Goal: Find specific page/section: Find specific page/section

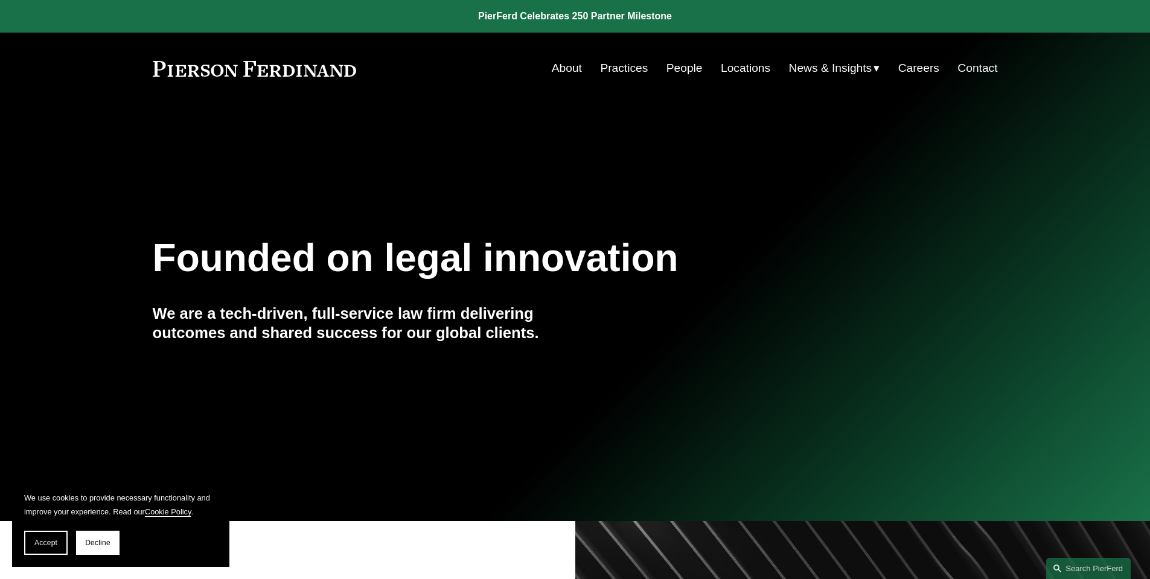
click at [608, 68] on link "Practices" at bounding box center [624, 68] width 48 height 23
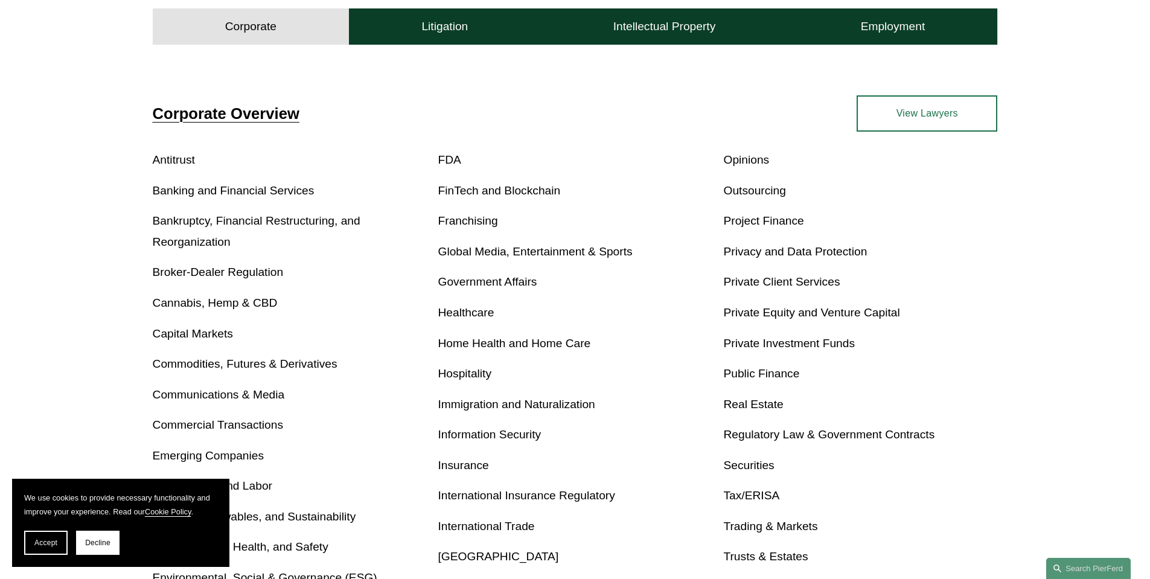
scroll to position [422, 0]
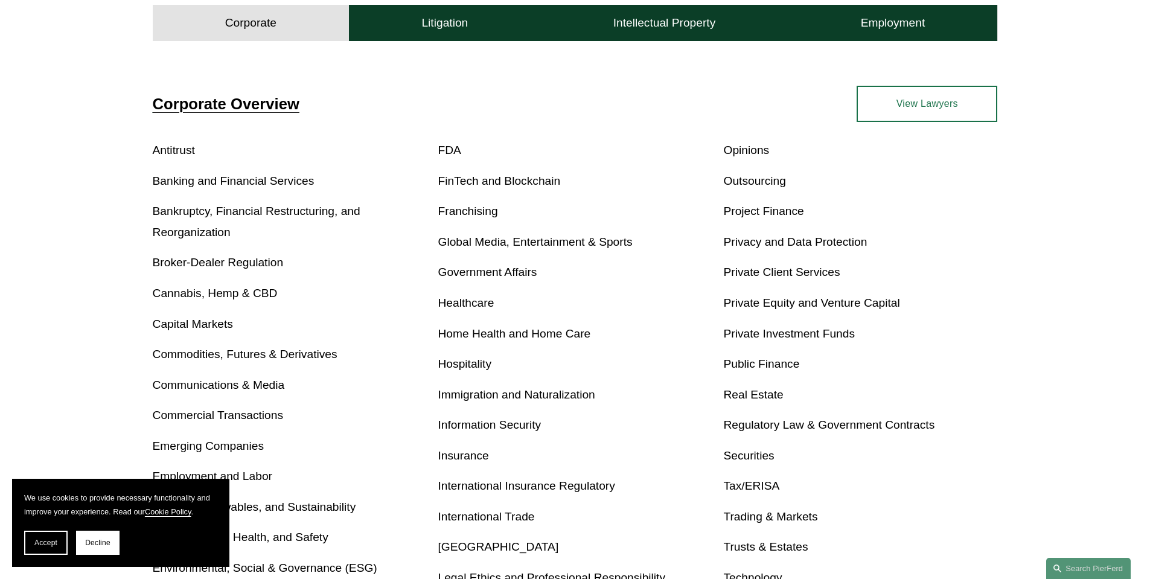
click at [297, 209] on link "Bankruptcy, Financial Restructuring, and Reorganization" at bounding box center [257, 222] width 208 height 34
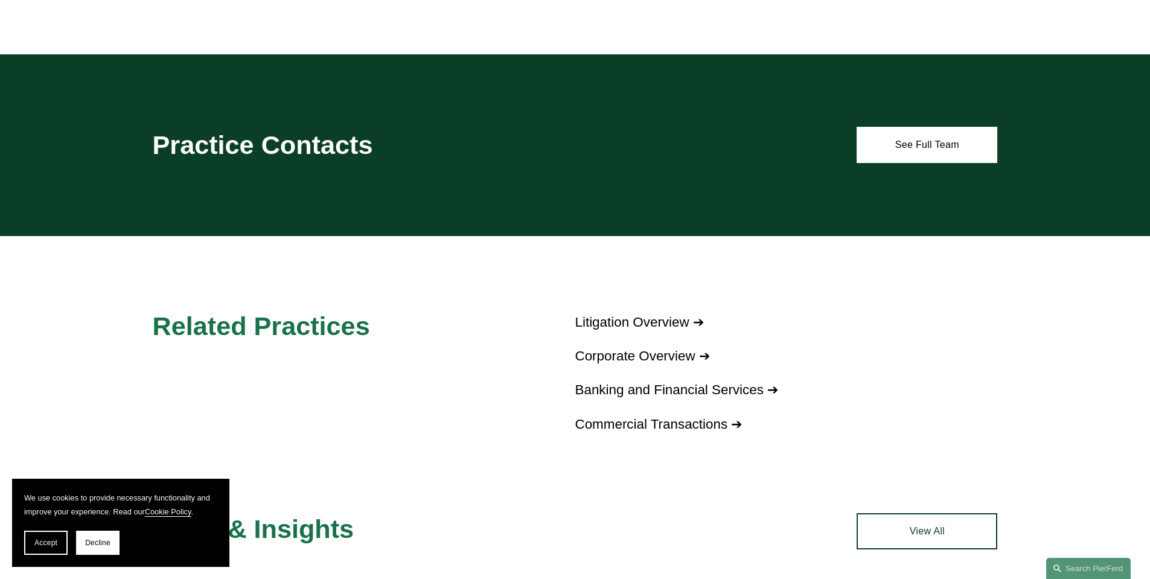
scroll to position [1147, 0]
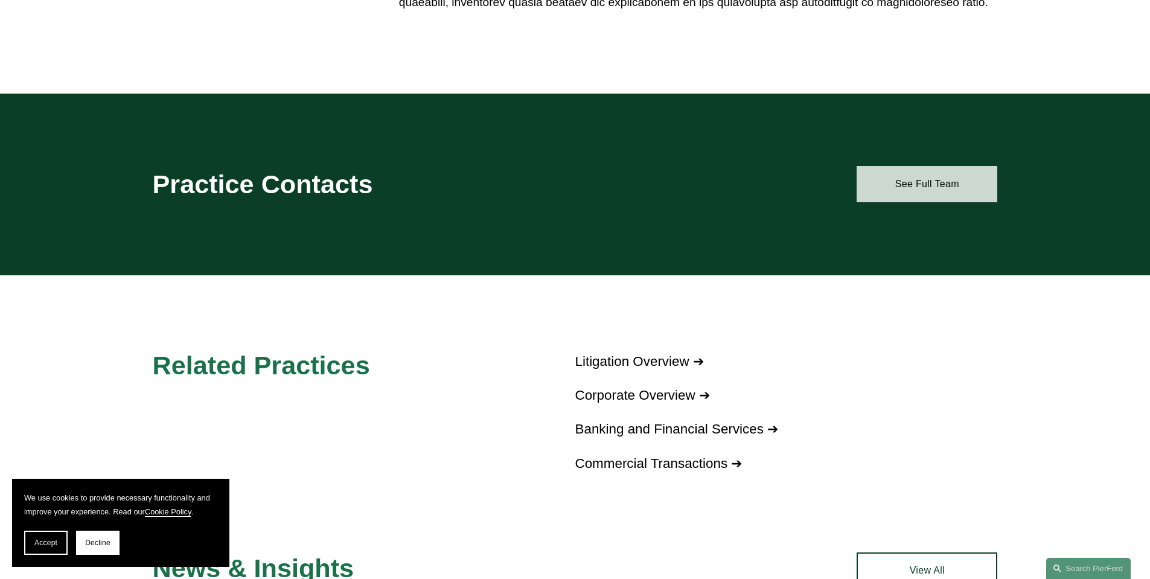
click at [893, 186] on link "See Full Team" at bounding box center [926, 184] width 141 height 36
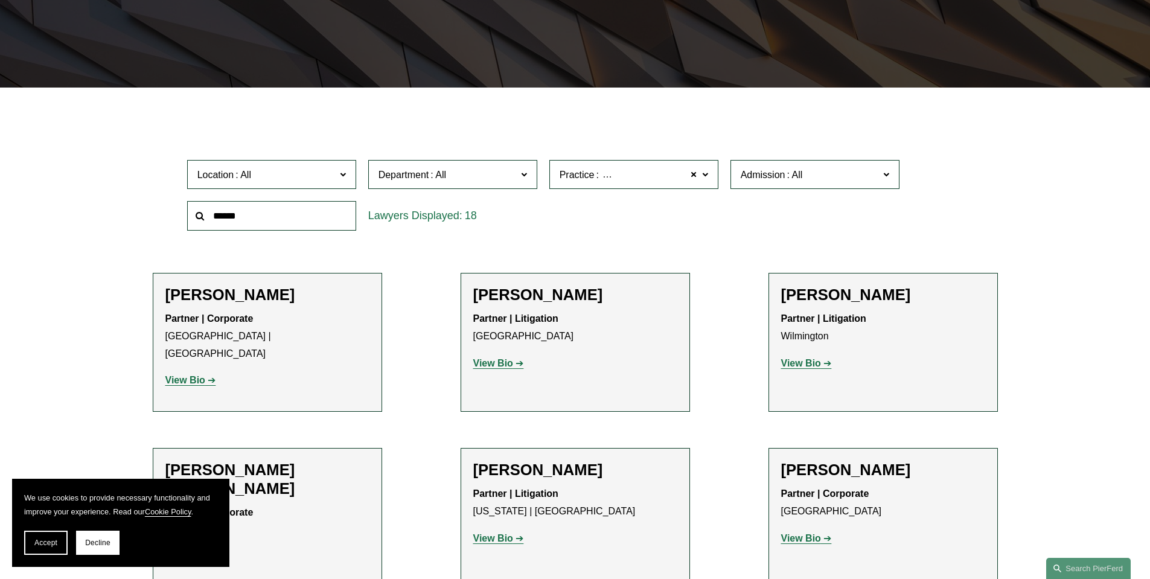
scroll to position [302, 0]
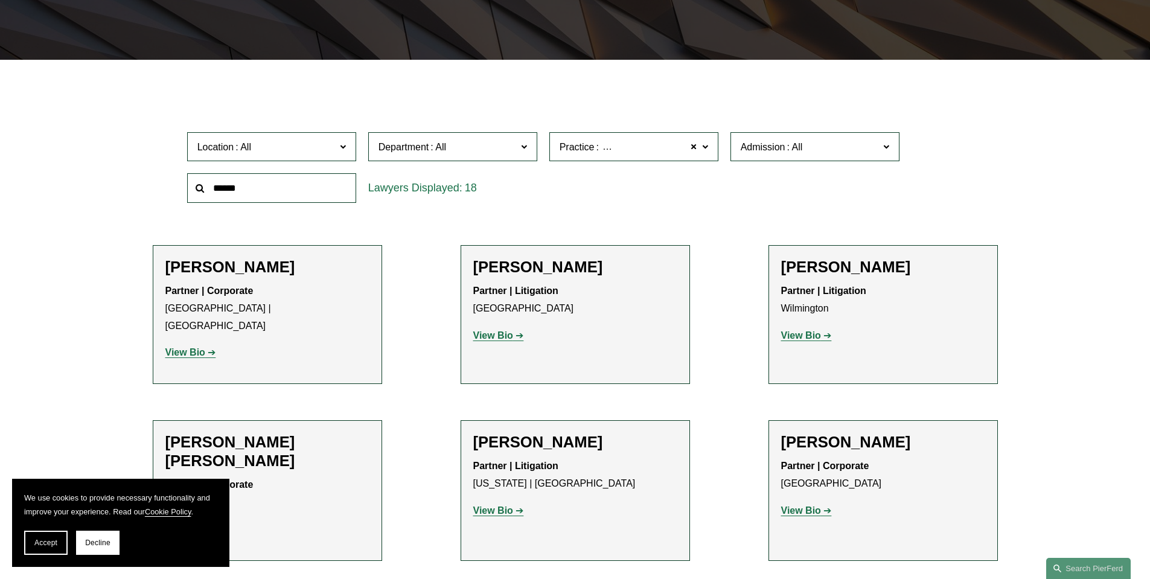
click at [307, 149] on span "Location" at bounding box center [266, 147] width 138 height 16
click at [0, 0] on link "Austin" at bounding box center [0, 0] width 0 height 0
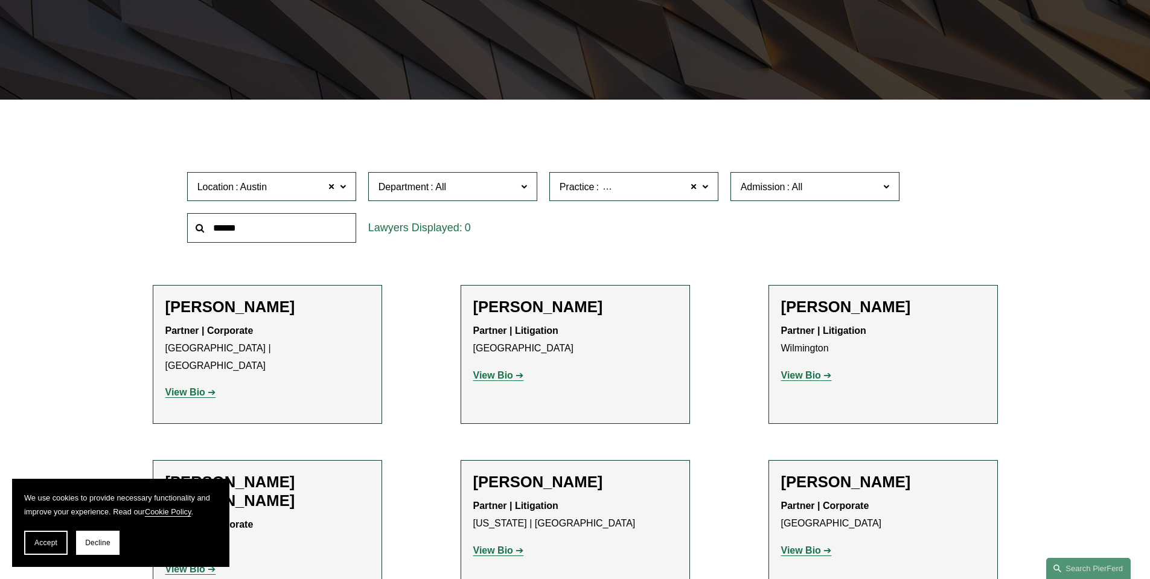
scroll to position [241, 0]
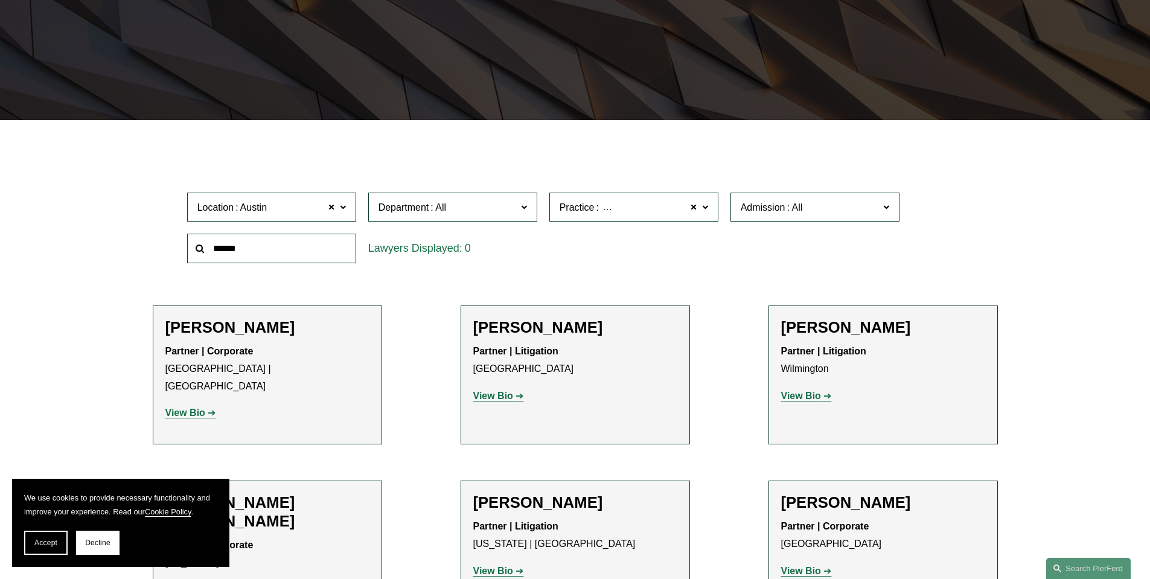
click at [476, 200] on span "Department" at bounding box center [447, 207] width 138 height 16
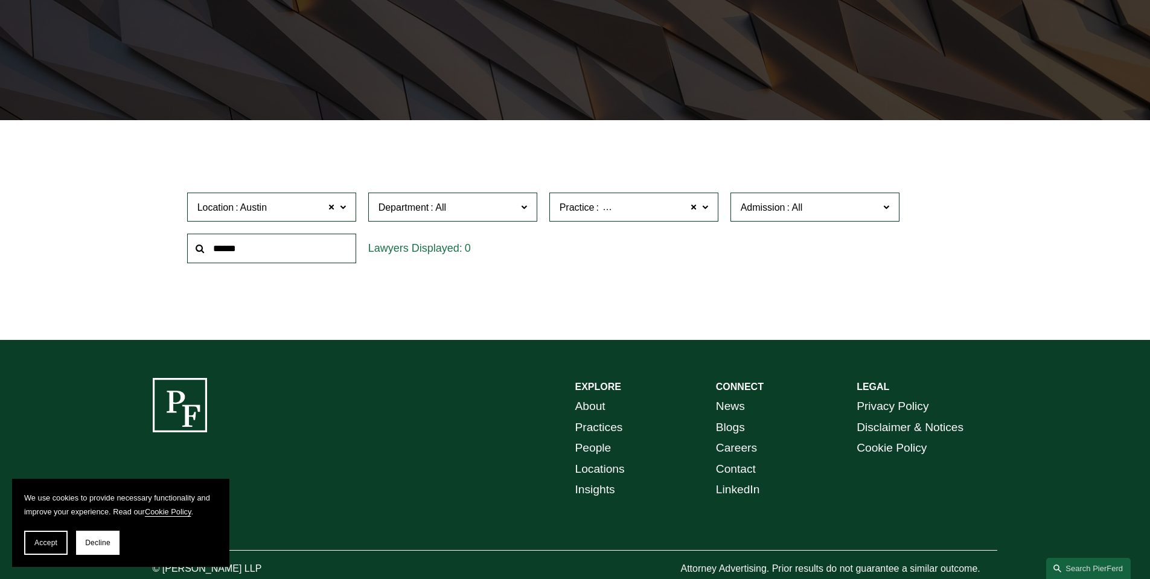
click at [646, 213] on span "Practice Bankruptcy, Financial Restructuring, and Reorganization" at bounding box center [628, 207] width 138 height 16
click at [0, 0] on link "Bankruptcy, Financial Restructuring, and Reorganization" at bounding box center [0, 0] width 0 height 0
